Goal: Complete application form

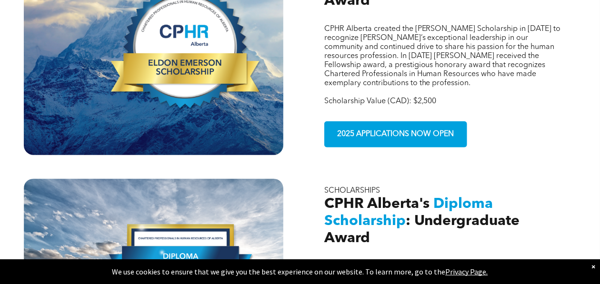
scroll to position [524, 0]
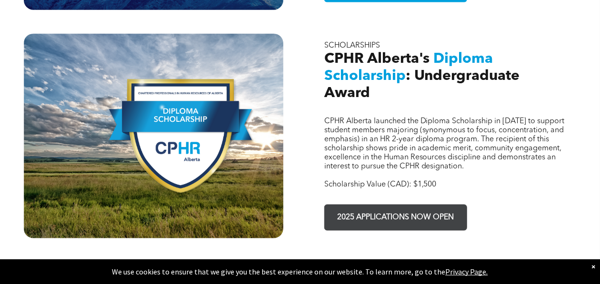
click at [372, 209] on span "2025 APPLICATIONS NOW OPEN" at bounding box center [395, 218] width 123 height 19
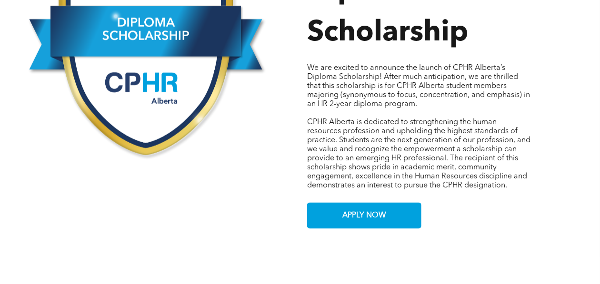
scroll to position [524, 0]
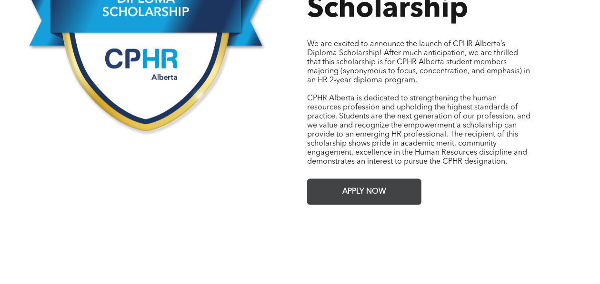
click at [393, 189] on link "APPLY NOW" at bounding box center [364, 192] width 114 height 26
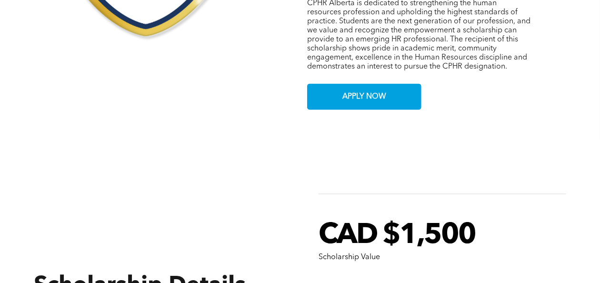
scroll to position [619, 0]
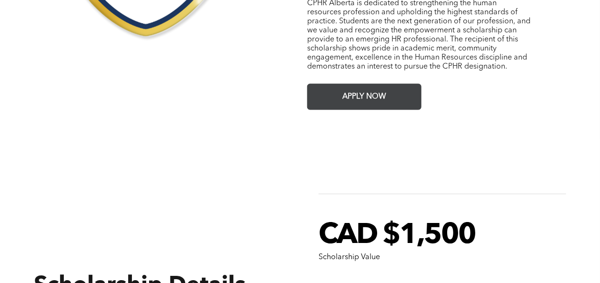
click at [368, 88] on span "APPLY NOW" at bounding box center [364, 97] width 50 height 19
click at [335, 84] on link "APPLY NOW" at bounding box center [364, 97] width 114 height 26
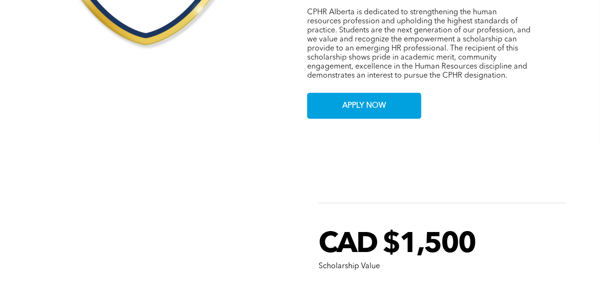
scroll to position [667, 0]
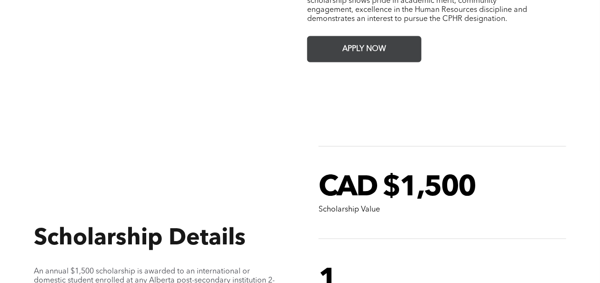
click at [373, 43] on span "APPLY NOW" at bounding box center [364, 49] width 50 height 19
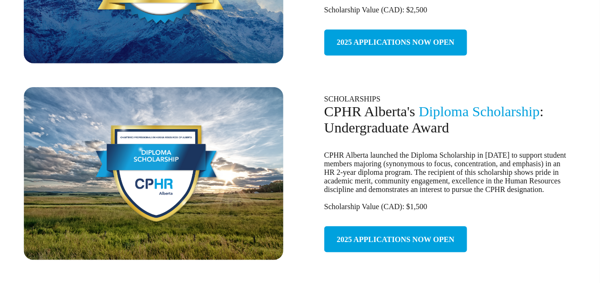
scroll to position [429, 0]
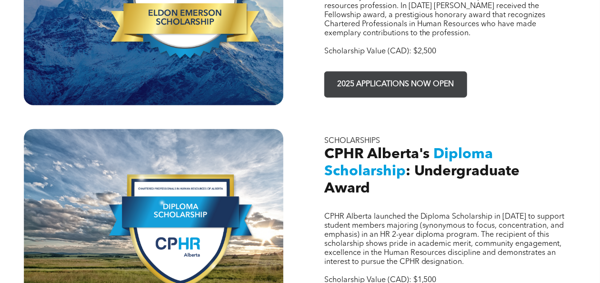
click at [428, 75] on span "2025 APPLICATIONS NOW OPEN" at bounding box center [395, 84] width 123 height 19
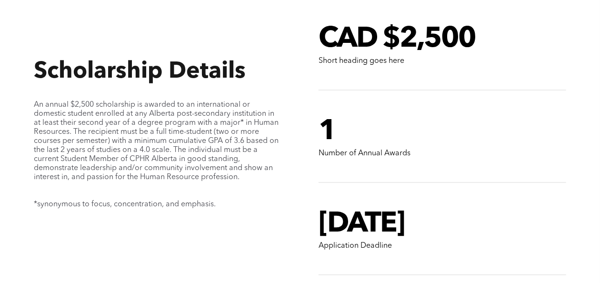
scroll to position [762, 0]
